Goal: Communication & Community: Participate in discussion

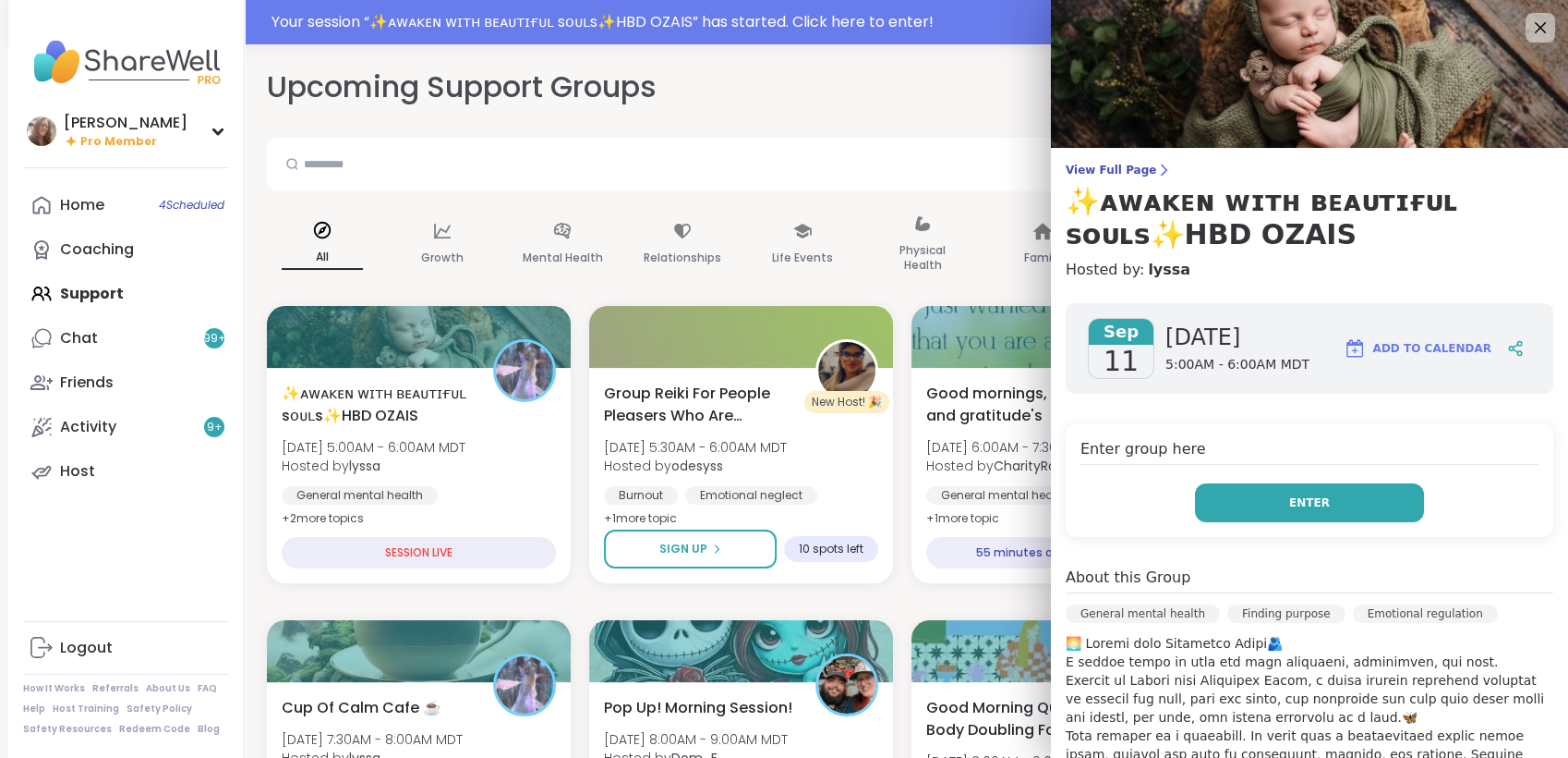
click at [1330, 507] on button "Enter" at bounding box center [1309, 503] width 229 height 39
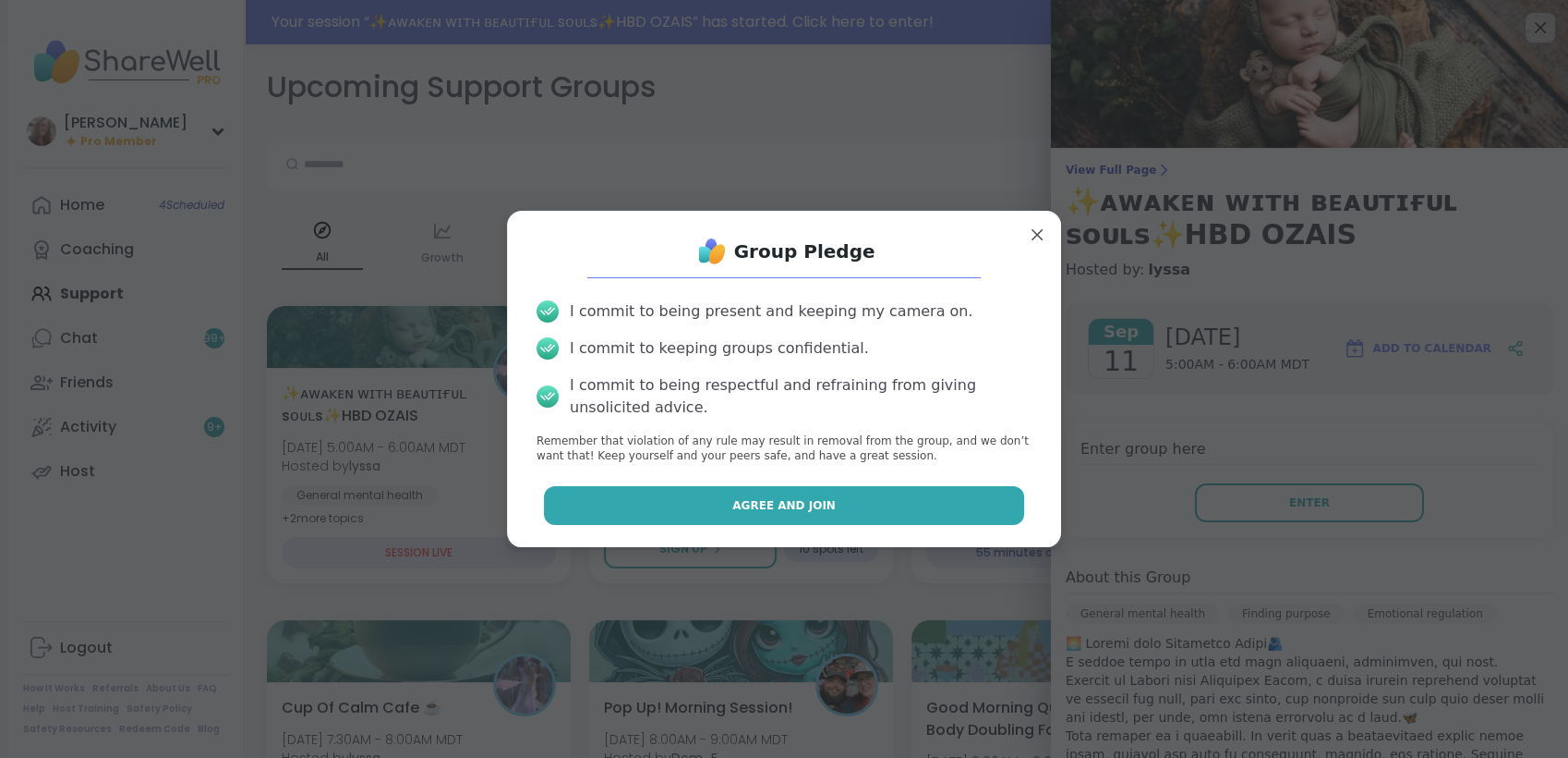
click at [841, 516] on button "Agree and Join" at bounding box center [784, 506] width 481 height 39
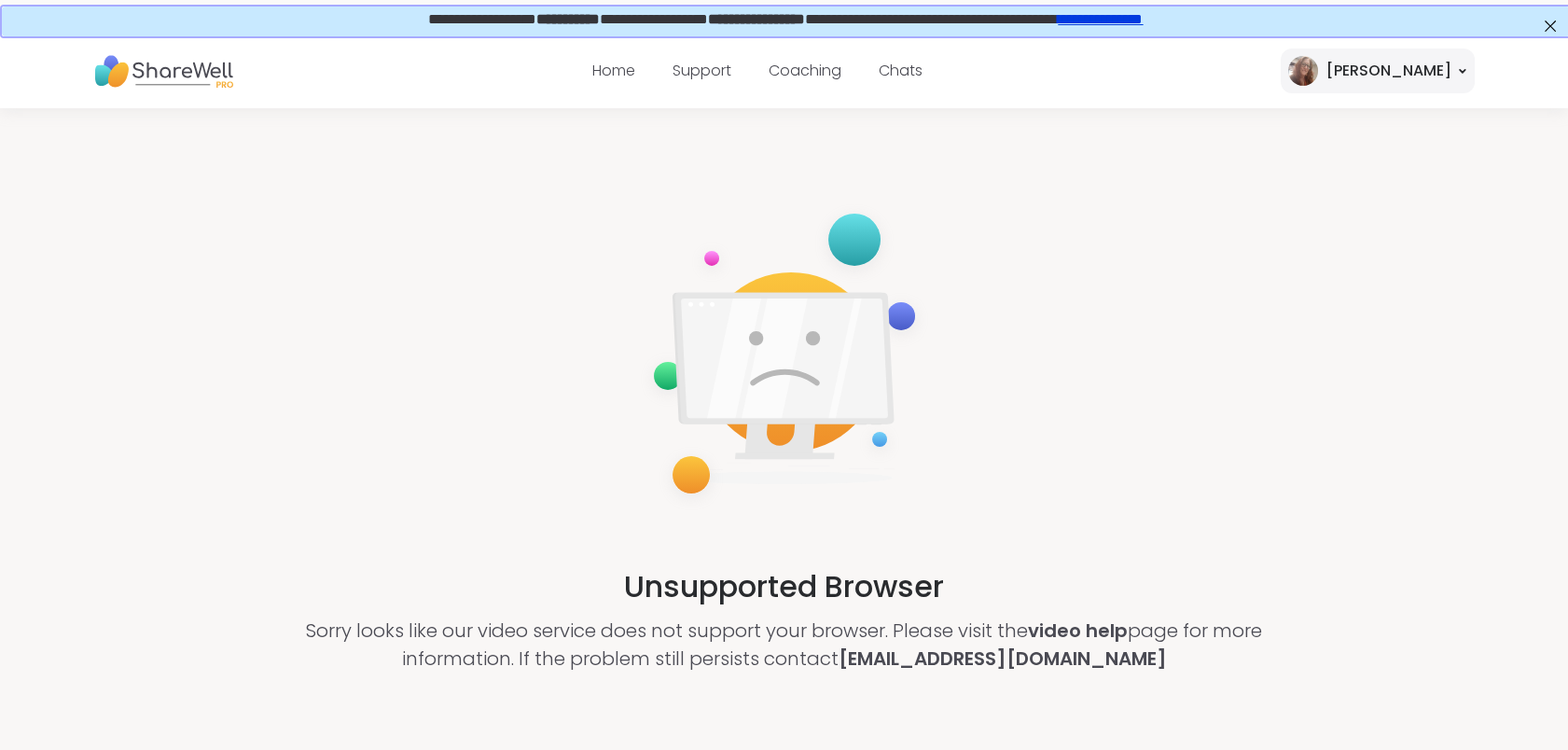
click at [1141, 21] on link "**********" at bounding box center [1098, 17] width 85 height 14
